Goal: Task Accomplishment & Management: Complete application form

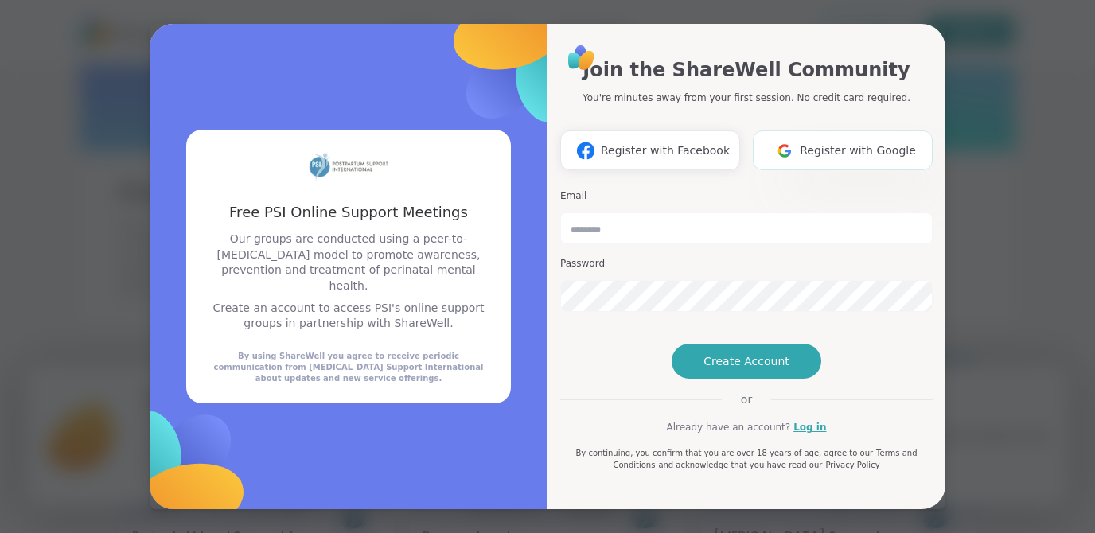
click at [854, 142] on span "Register with Google" at bounding box center [858, 150] width 116 height 17
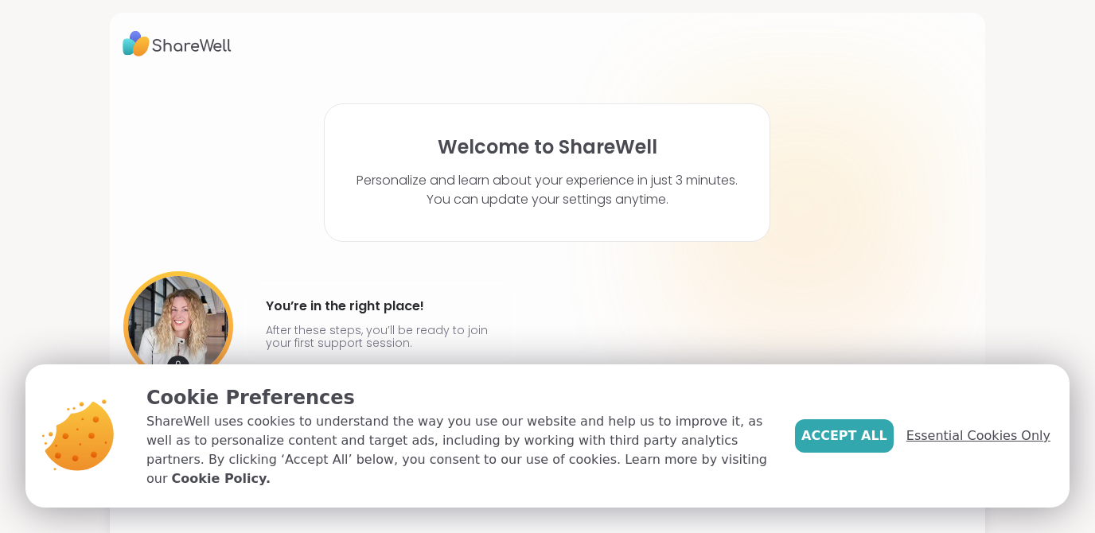
click at [978, 446] on span "Essential Cookies Only" at bounding box center [978, 435] width 144 height 19
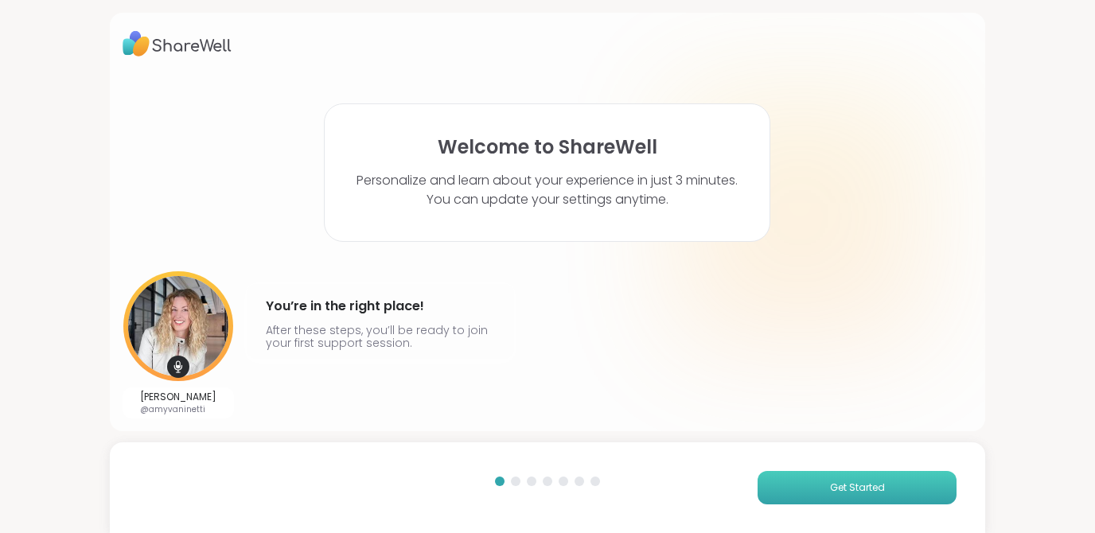
click at [859, 481] on span "Get Started" at bounding box center [857, 488] width 55 height 14
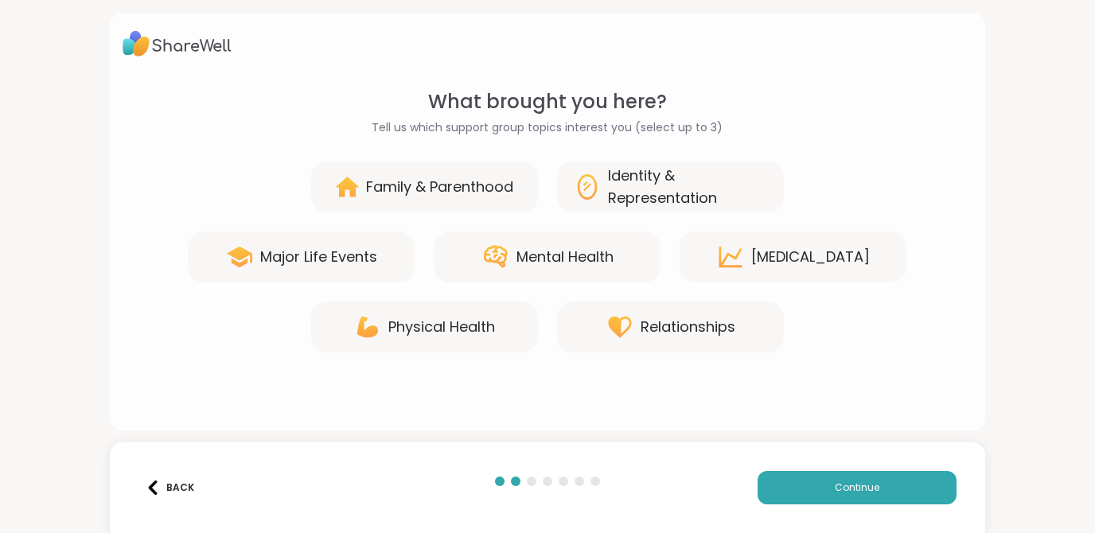
click at [568, 259] on div "Mental Health" at bounding box center [564, 257] width 97 height 22
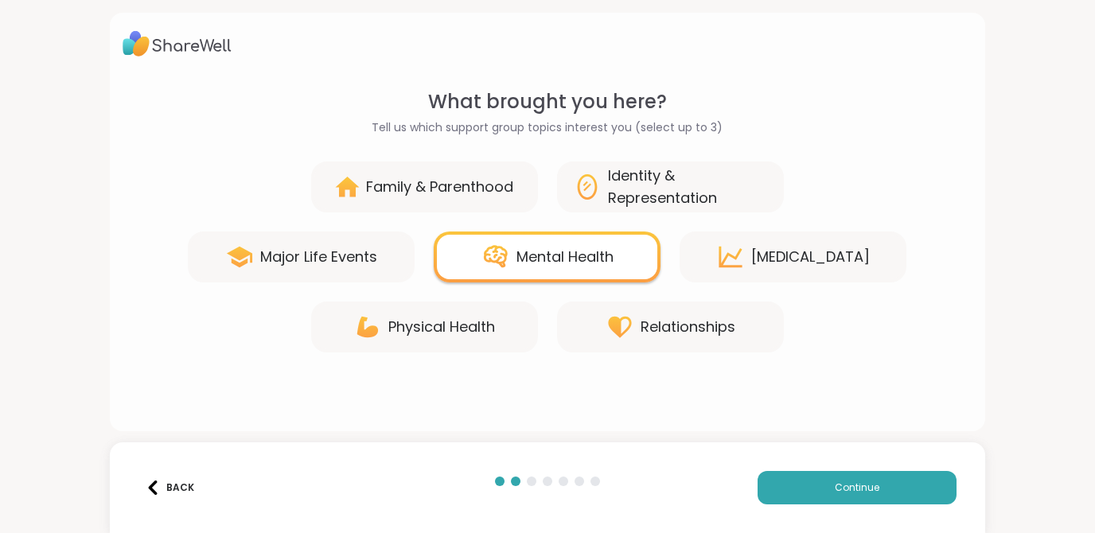
click at [358, 259] on div "Major Life Events" at bounding box center [318, 257] width 117 height 22
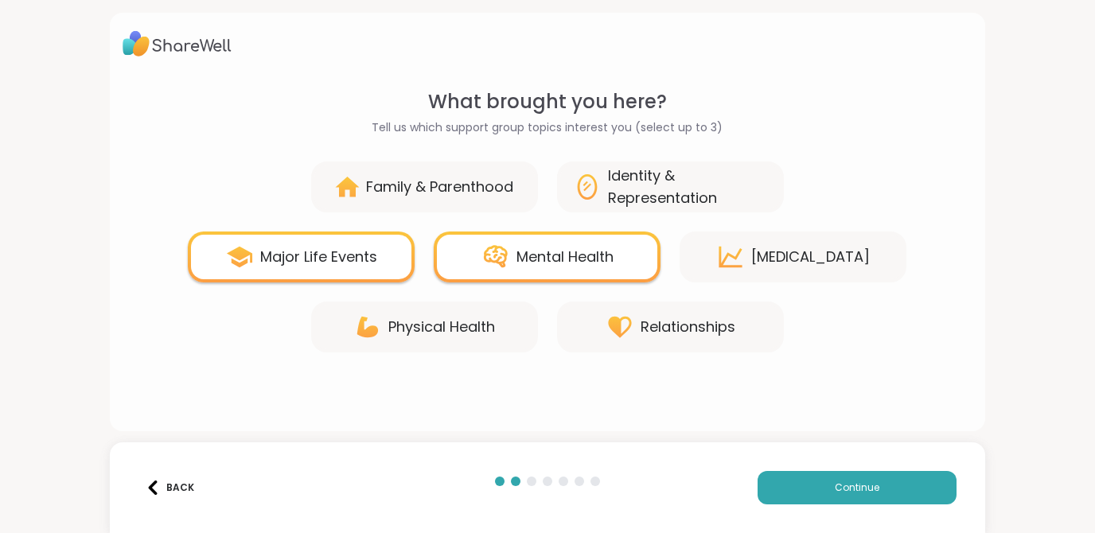
click at [382, 255] on div "Major Life Events" at bounding box center [301, 257] width 227 height 51
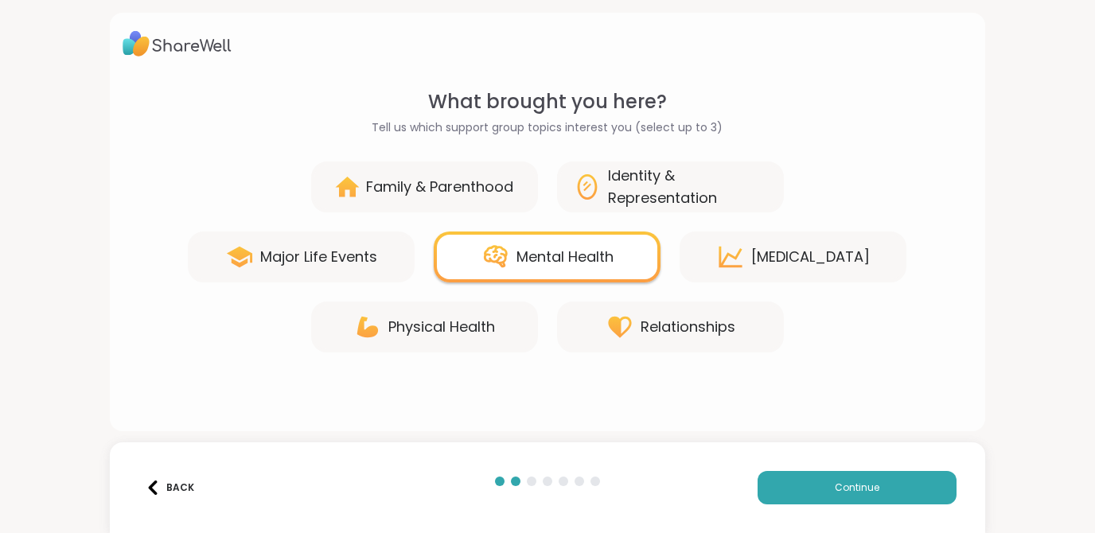
click at [399, 202] on div "Family & Parenthood" at bounding box center [424, 187] width 227 height 51
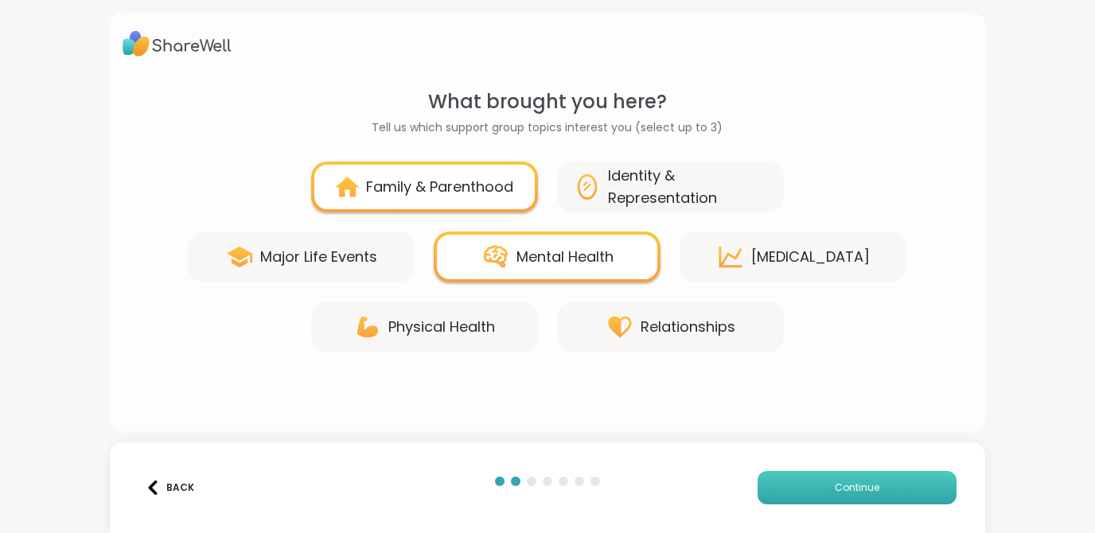
click at [844, 486] on span "Continue" at bounding box center [857, 488] width 45 height 14
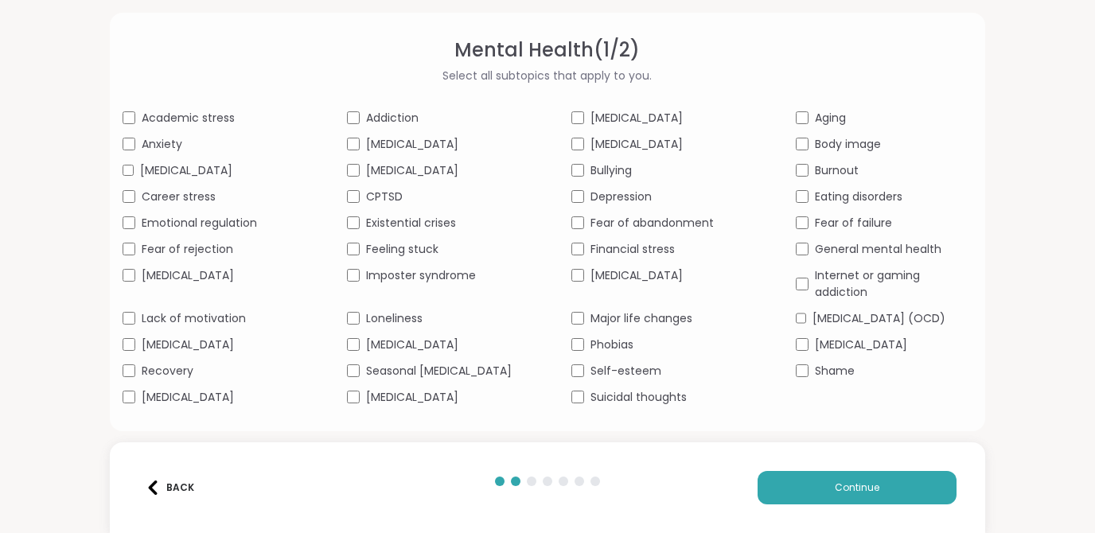
scroll to position [75, 0]
click at [799, 364] on div "Academic stress Addiction [MEDICAL_DATA] Aging Anxiety [MEDICAL_DATA] [MEDICAL_…" at bounding box center [548, 258] width 851 height 296
click at [855, 499] on button "Continue" at bounding box center [857, 487] width 199 height 33
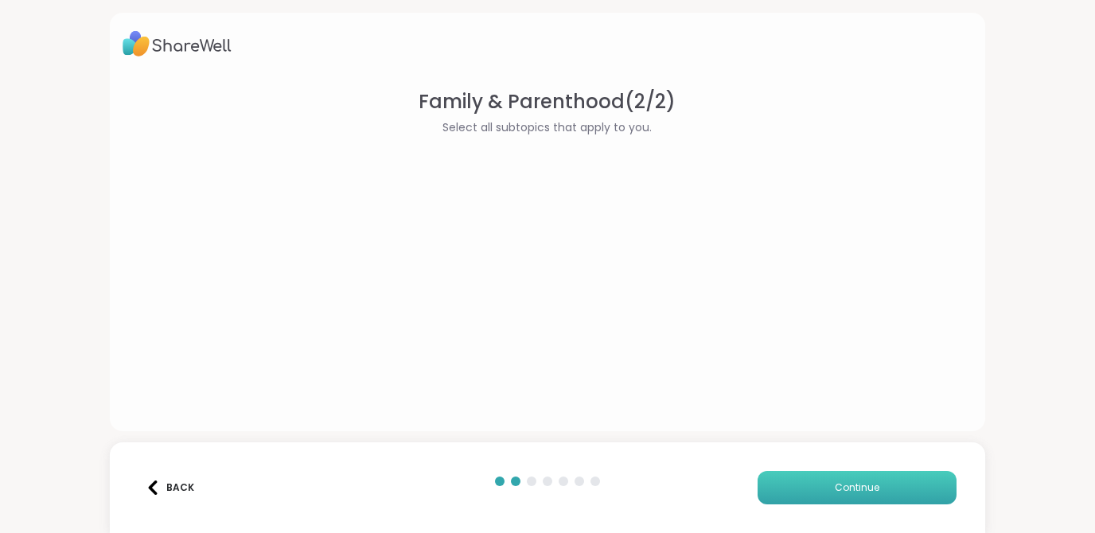
scroll to position [0, 0]
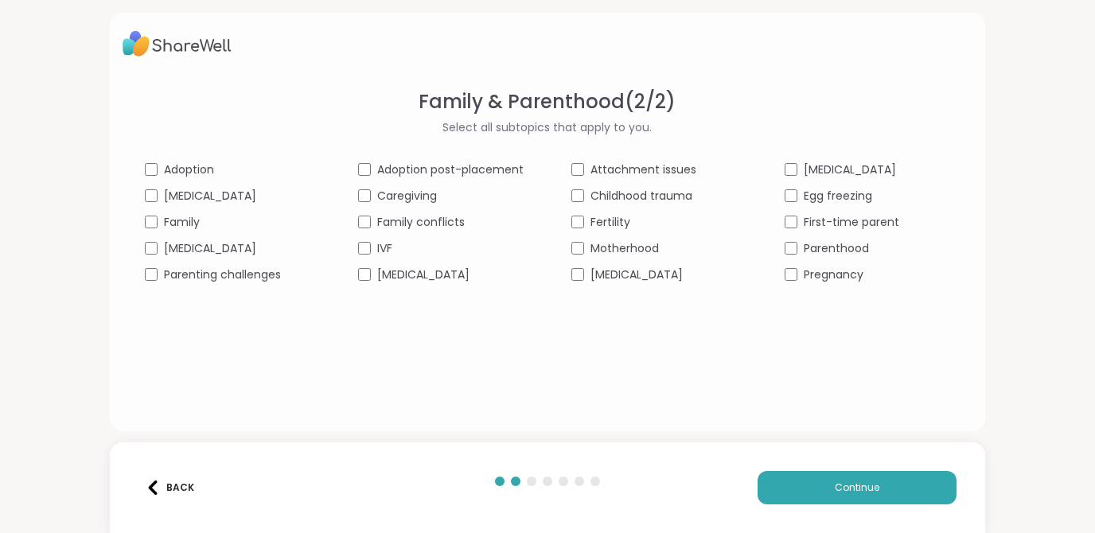
click at [159, 273] on div "Parenting challenges" at bounding box center [228, 275] width 166 height 17
click at [585, 271] on div "[MEDICAL_DATA]" at bounding box center [654, 275] width 166 height 17
click at [793, 256] on div "Parenthood" at bounding box center [868, 248] width 166 height 17
click at [841, 477] on button "Continue" at bounding box center [857, 487] width 199 height 33
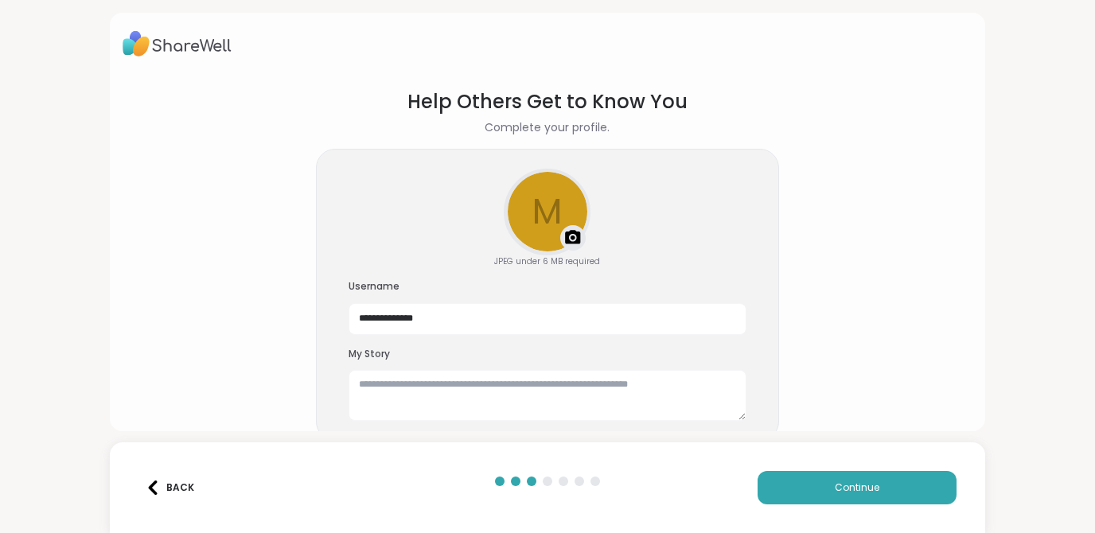
click at [573, 229] on img at bounding box center [572, 237] width 19 height 19
drag, startPoint x: 550, startPoint y: 214, endPoint x: 528, endPoint y: 215, distance: 22.3
click at [528, 215] on div at bounding box center [547, 212] width 84 height 84
click at [426, 392] on textarea at bounding box center [548, 395] width 398 height 51
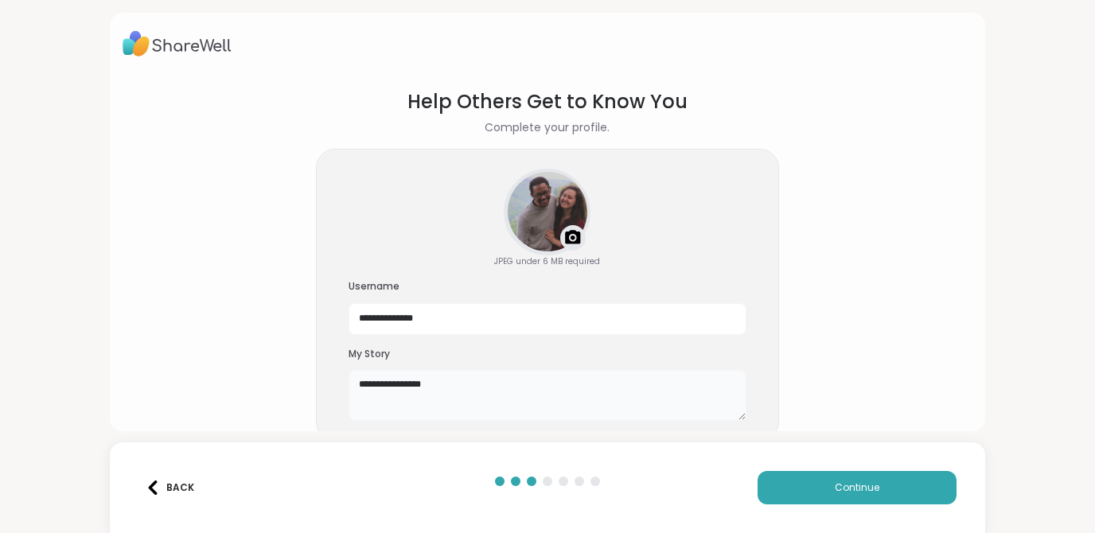
type textarea "**********"
click at [404, 319] on input "**********" at bounding box center [548, 319] width 398 height 32
drag, startPoint x: 469, startPoint y: 330, endPoint x: 439, endPoint y: 321, distance: 30.7
click at [439, 321] on input "**********" at bounding box center [548, 319] width 398 height 32
type input "**********"
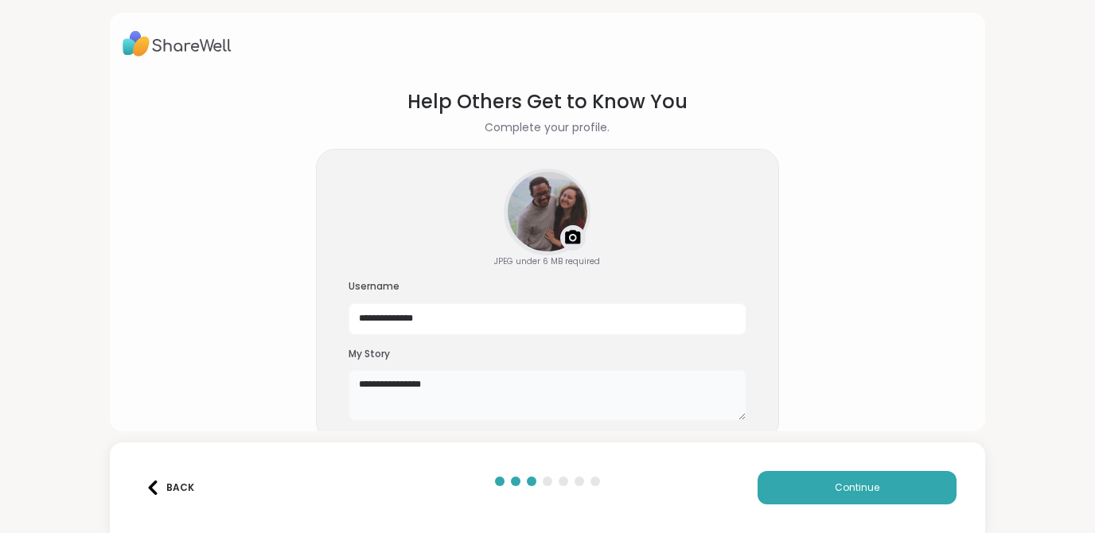
click at [490, 393] on textarea "**********" at bounding box center [548, 395] width 398 height 51
click at [610, 386] on textarea "**********" at bounding box center [548, 395] width 398 height 51
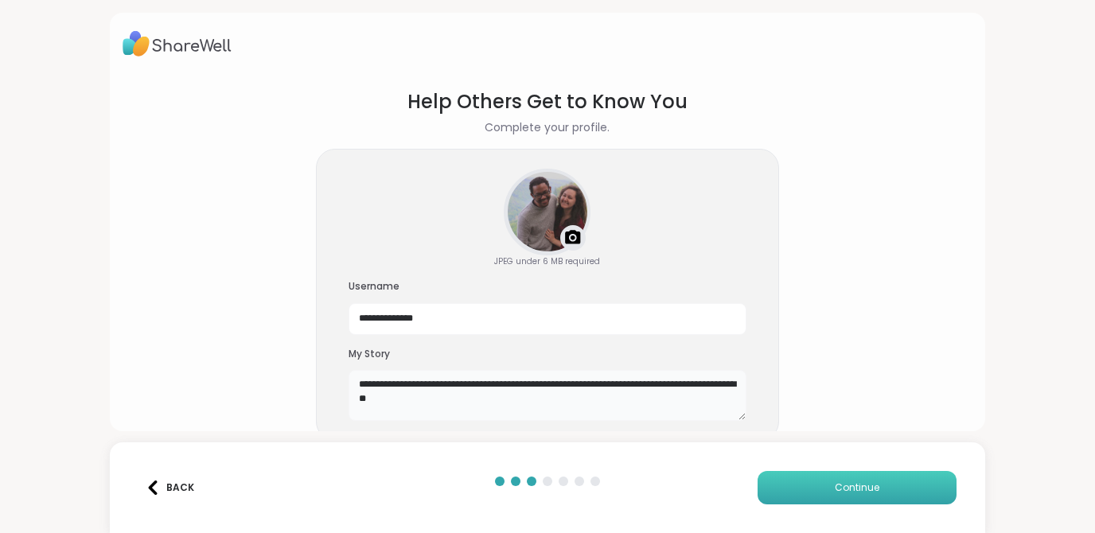
type textarea "**********"
click at [824, 499] on button "Continue" at bounding box center [857, 487] width 199 height 33
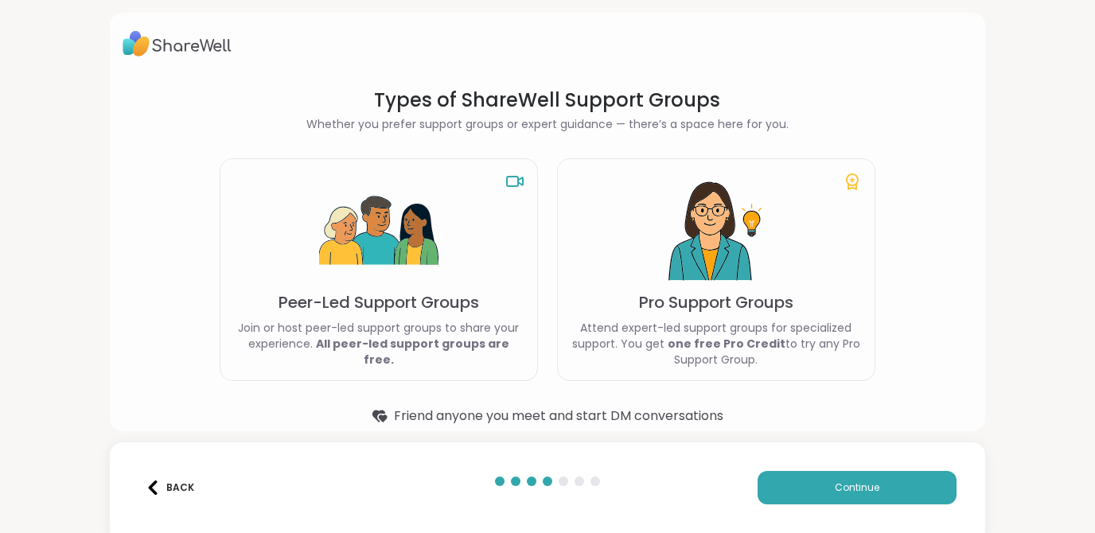
click at [460, 337] on p "Join or host peer-led support groups to share your experience. All peer-led sup…" at bounding box center [378, 344] width 291 height 48
click at [408, 314] on p "Peer-Led Support Groups" at bounding box center [378, 302] width 201 height 22
click at [881, 491] on button "Continue" at bounding box center [857, 487] width 199 height 33
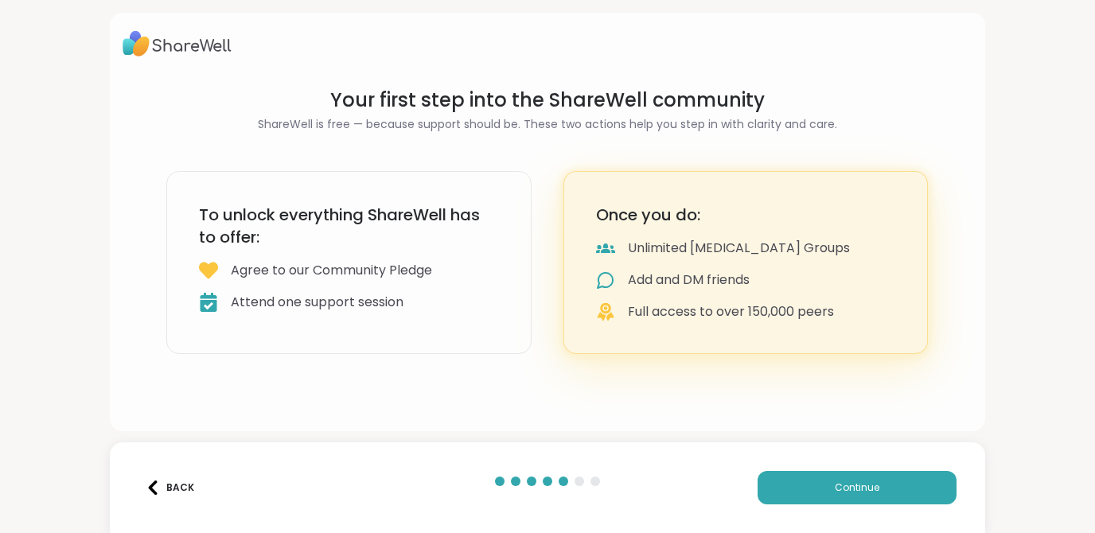
click at [408, 258] on div "To unlock everything ShareWell has to offer: Agree to our Community Pledge Atte…" at bounding box center [348, 262] width 365 height 183
click at [845, 482] on span "Continue" at bounding box center [857, 488] width 45 height 14
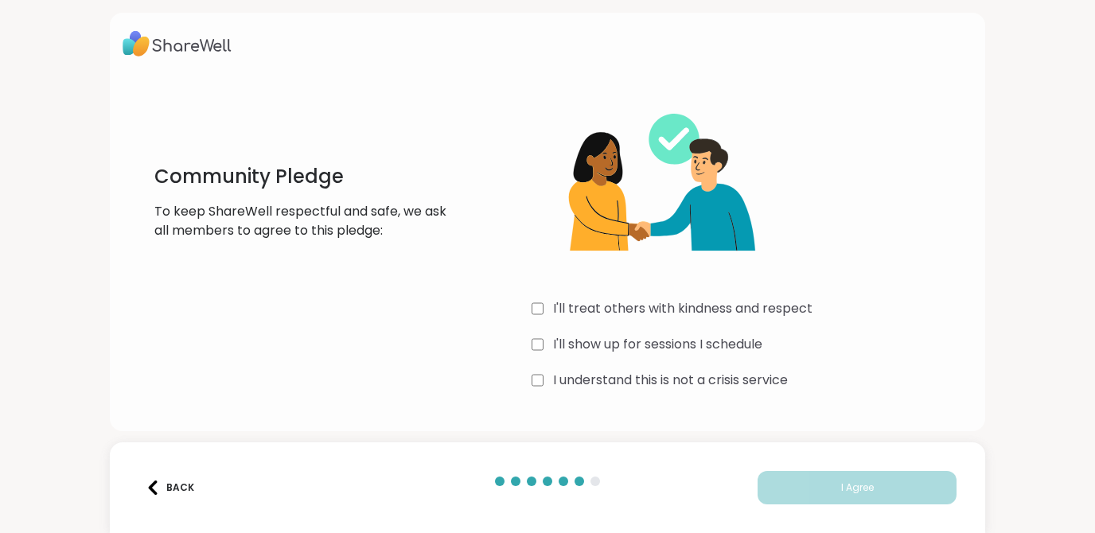
click at [544, 304] on div "I'll treat others with kindness and respect" at bounding box center [753, 308] width 442 height 19
click at [530, 328] on div "Community Pledge To keep ShareWell respectful and safe, we ask all members to a…" at bounding box center [548, 241] width 851 height 306
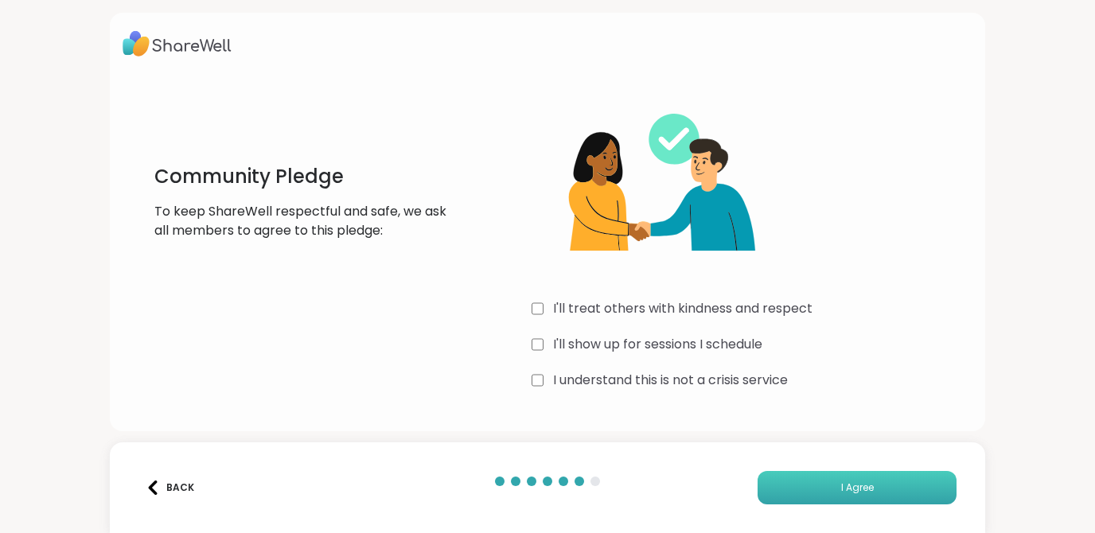
click at [858, 496] on button "I Agree" at bounding box center [857, 487] width 199 height 33
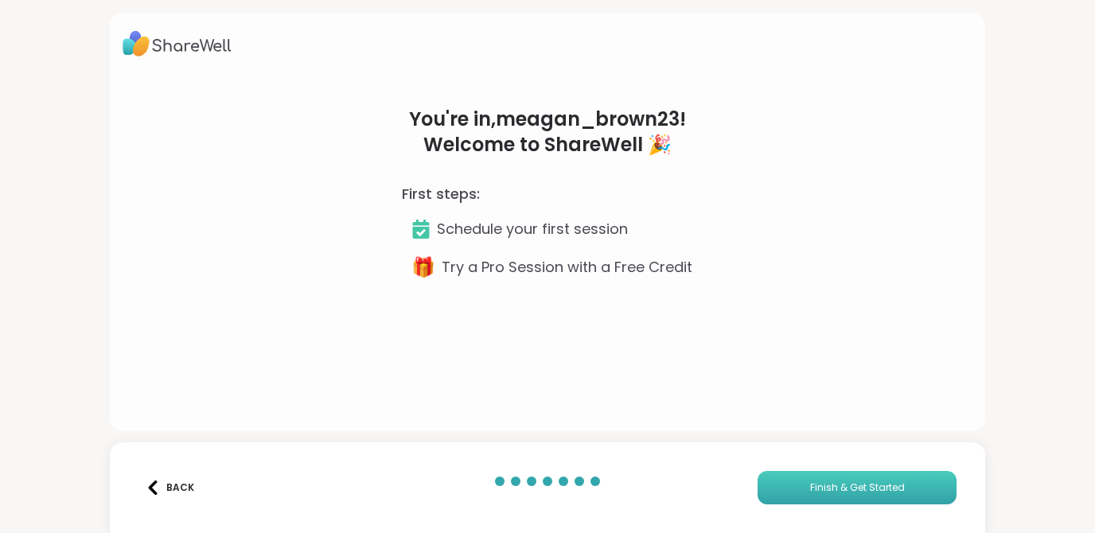
click at [858, 496] on button "Finish & Get Started" at bounding box center [857, 487] width 199 height 33
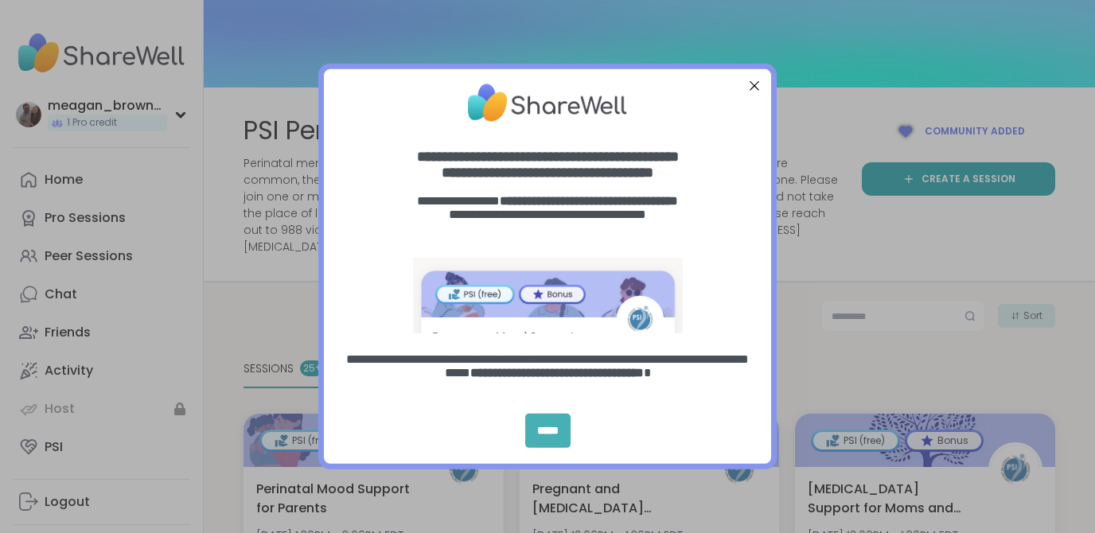
click at [545, 430] on div "*****" at bounding box center [547, 431] width 45 height 34
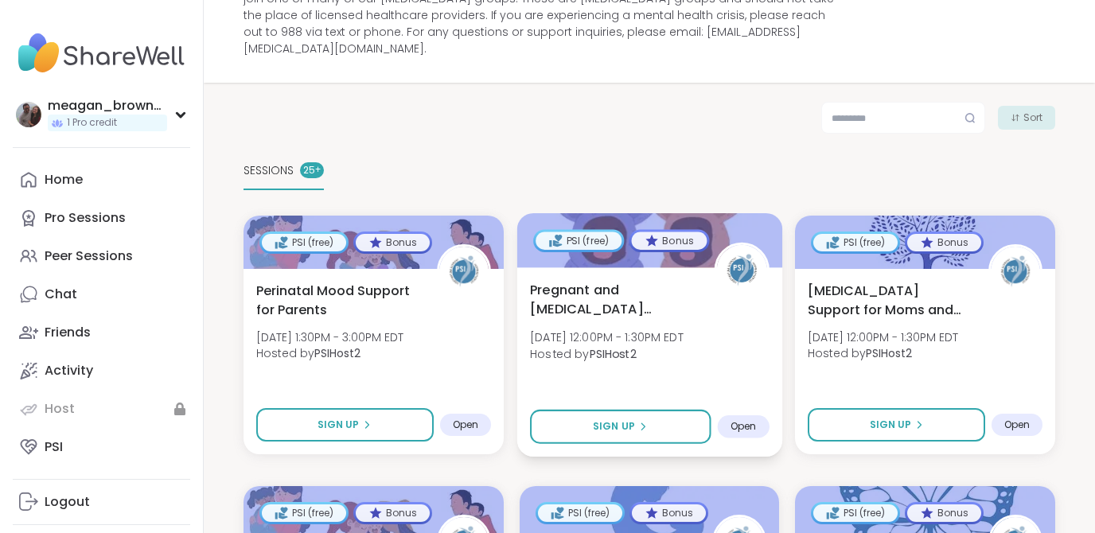
scroll to position [208, 0]
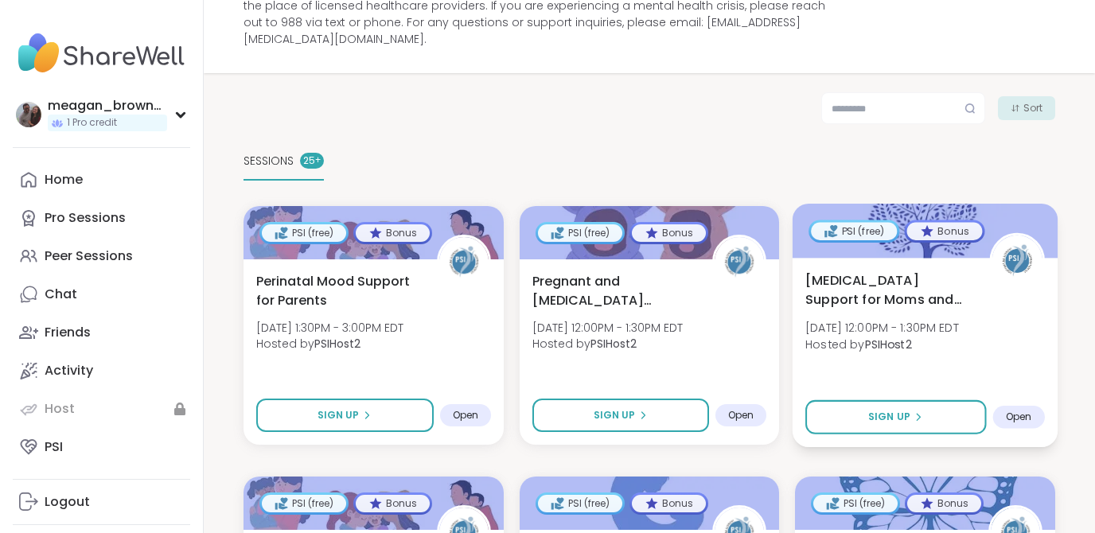
click at [859, 222] on div "PSI (free)" at bounding box center [855, 231] width 86 height 18
